Goal: Check status

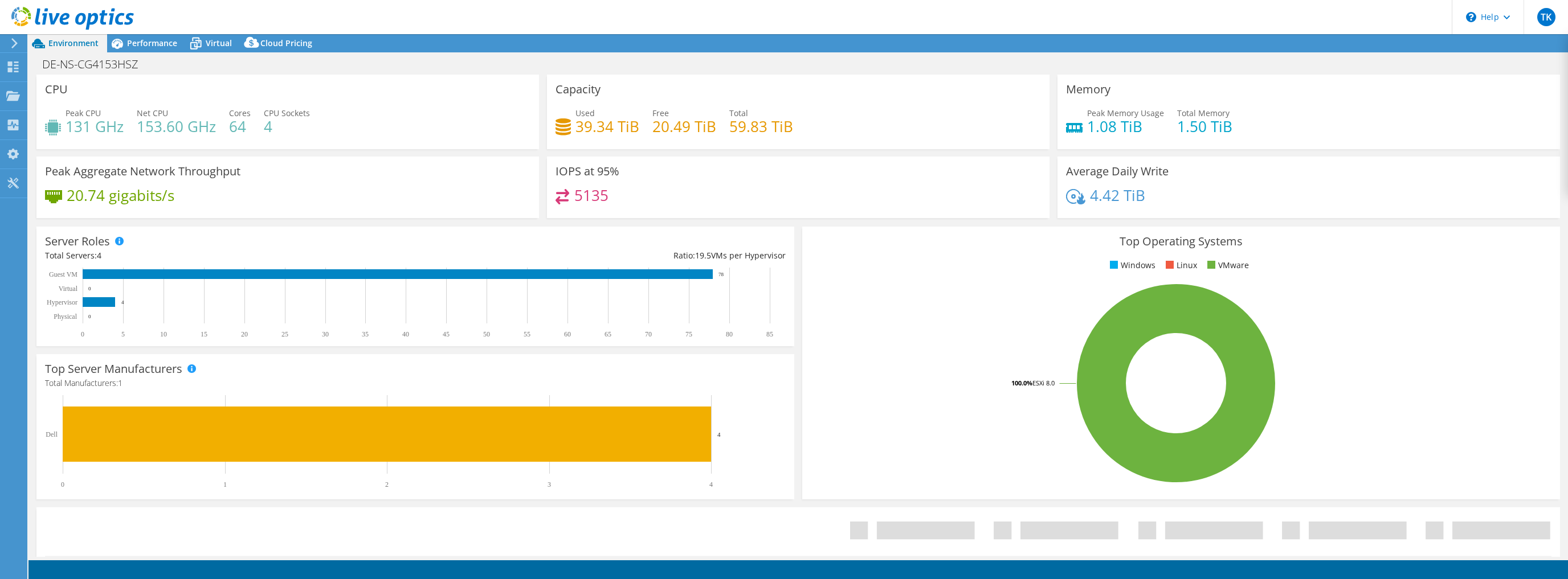
select select "USD"
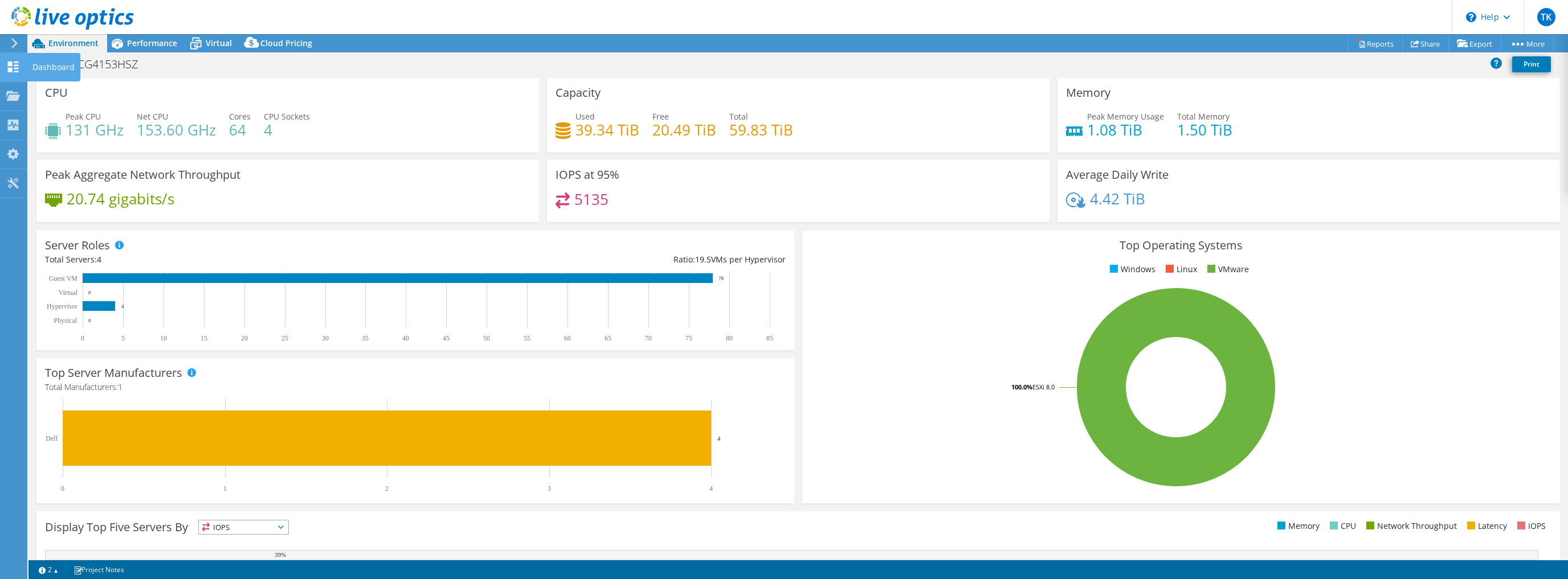
click at [10, 66] on icon at bounding box center [13, 67] width 13 height 11
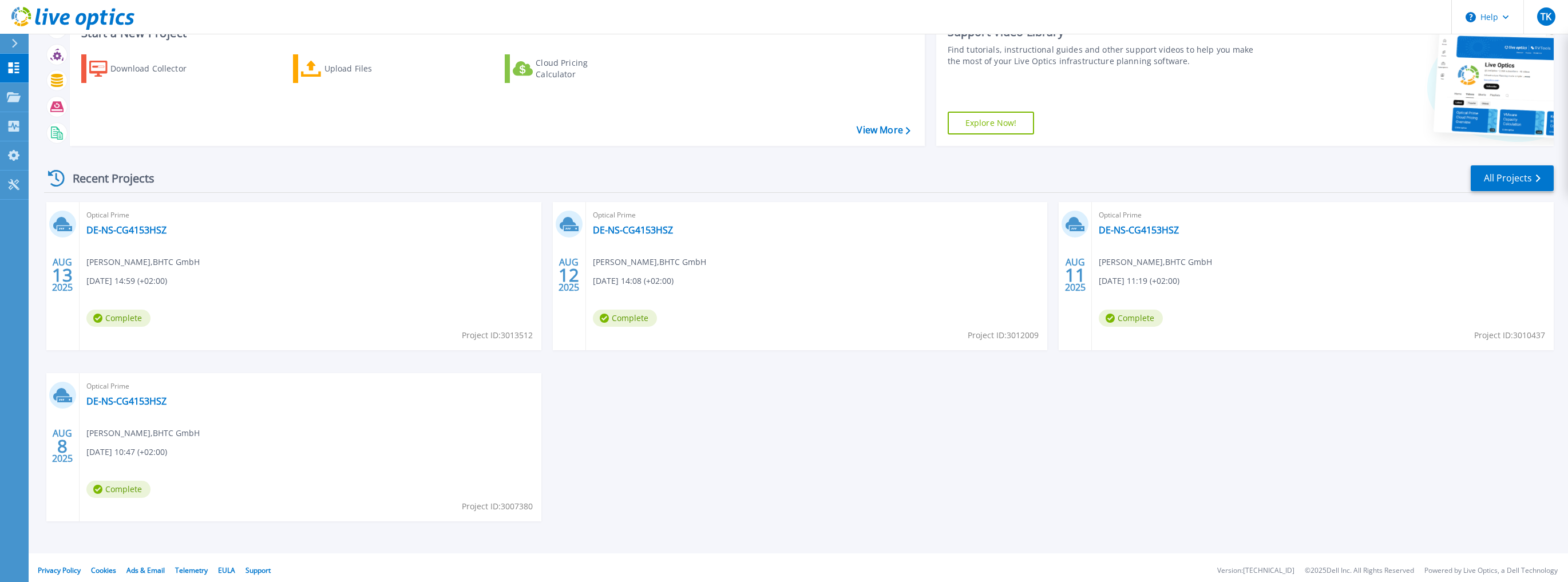
scroll to position [52, 0]
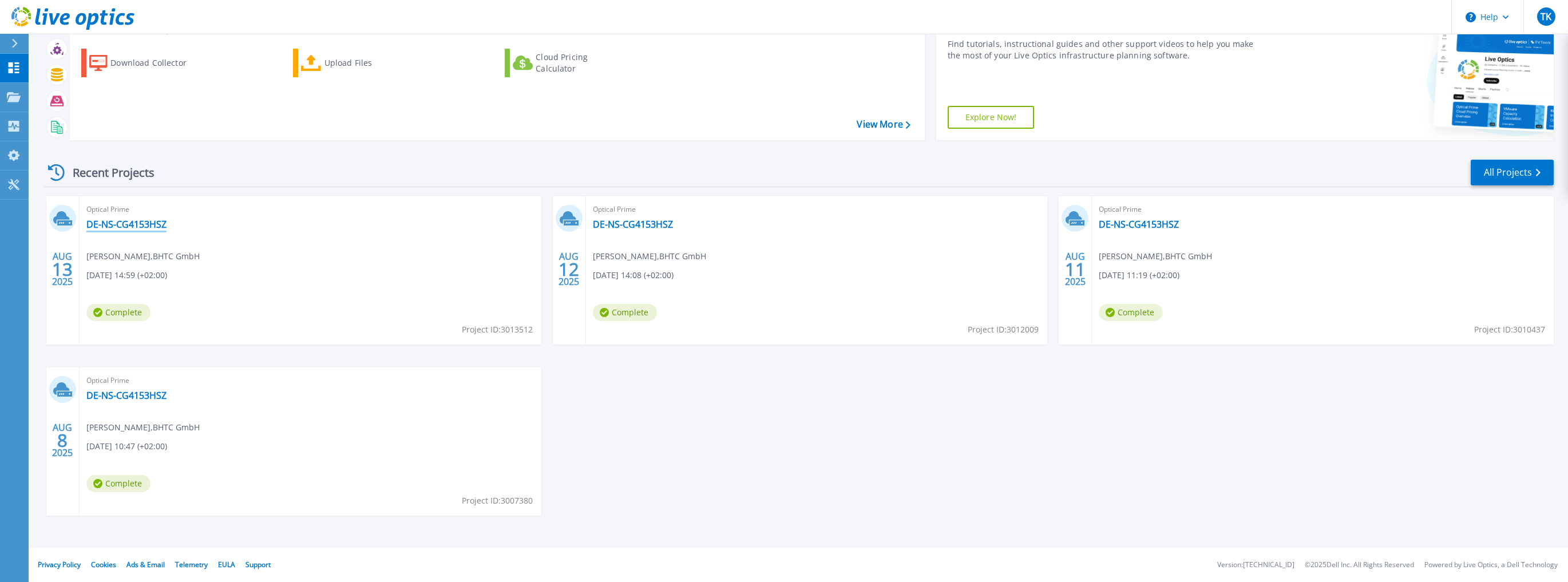
click at [132, 225] on link "DE-NS-CG4153HSZ" at bounding box center [126, 224] width 80 height 11
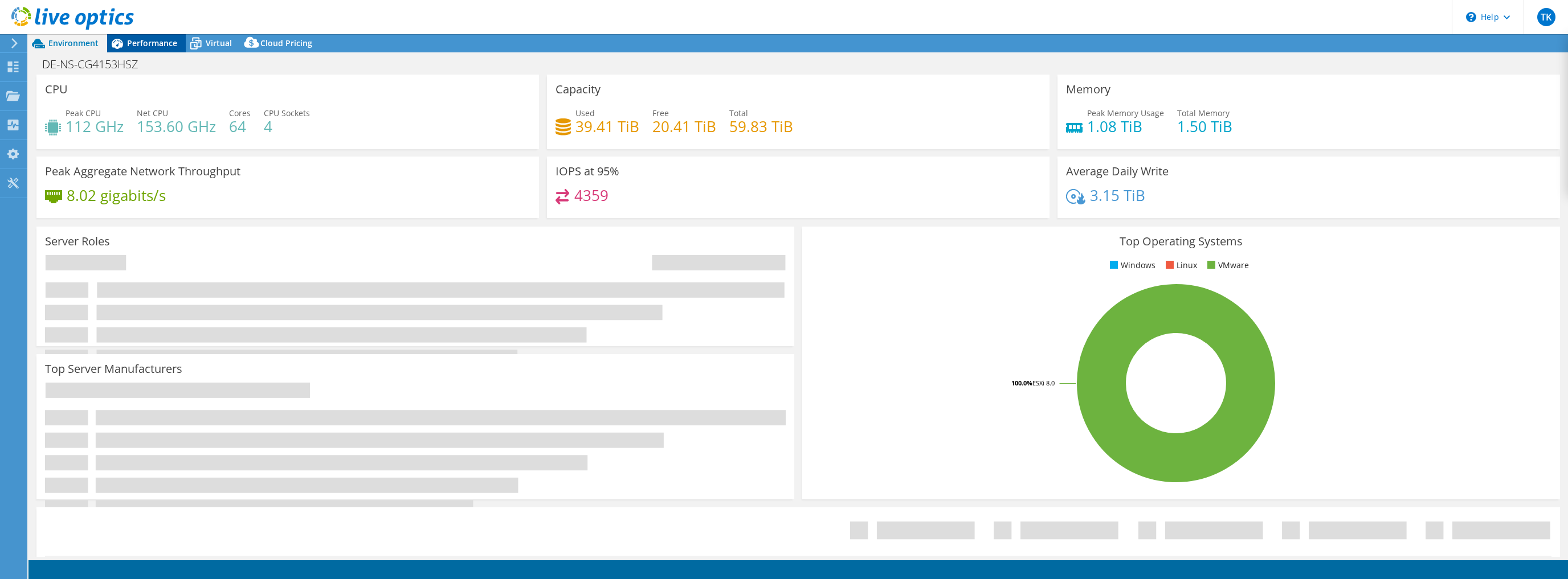
click at [145, 44] on span "Performance" at bounding box center [151, 42] width 50 height 11
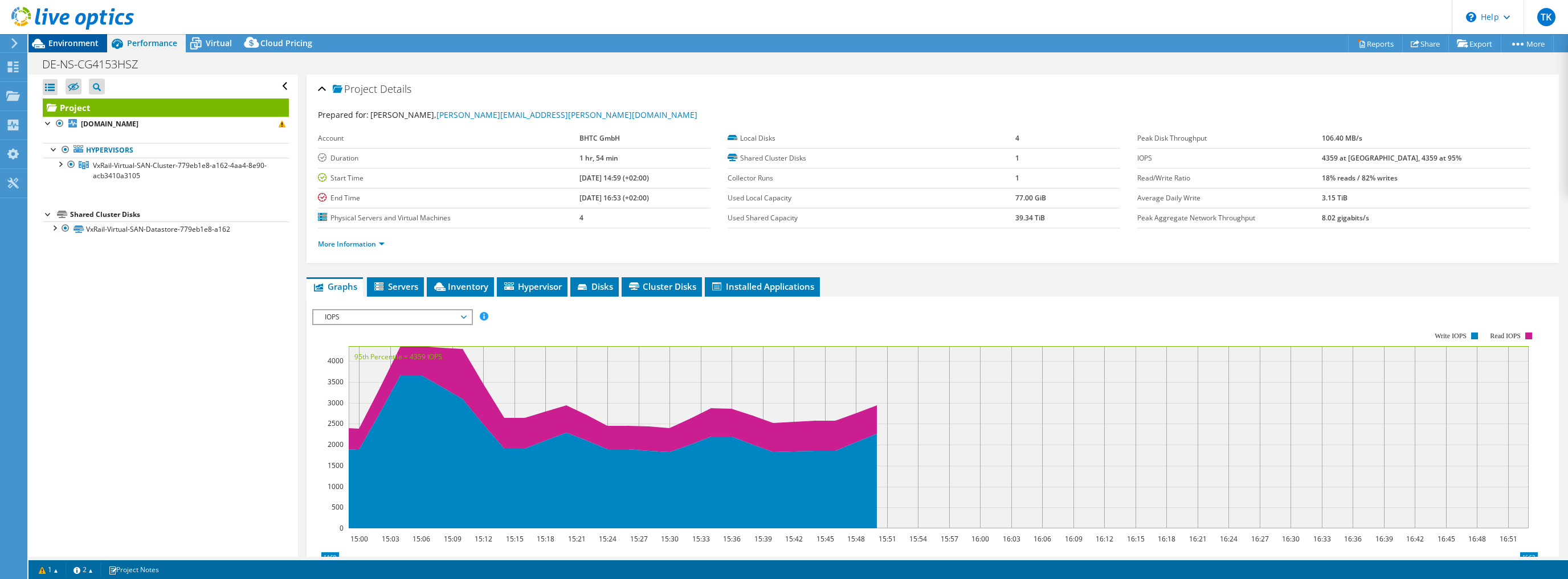
click at [64, 42] on span "Environment" at bounding box center [73, 42] width 50 height 11
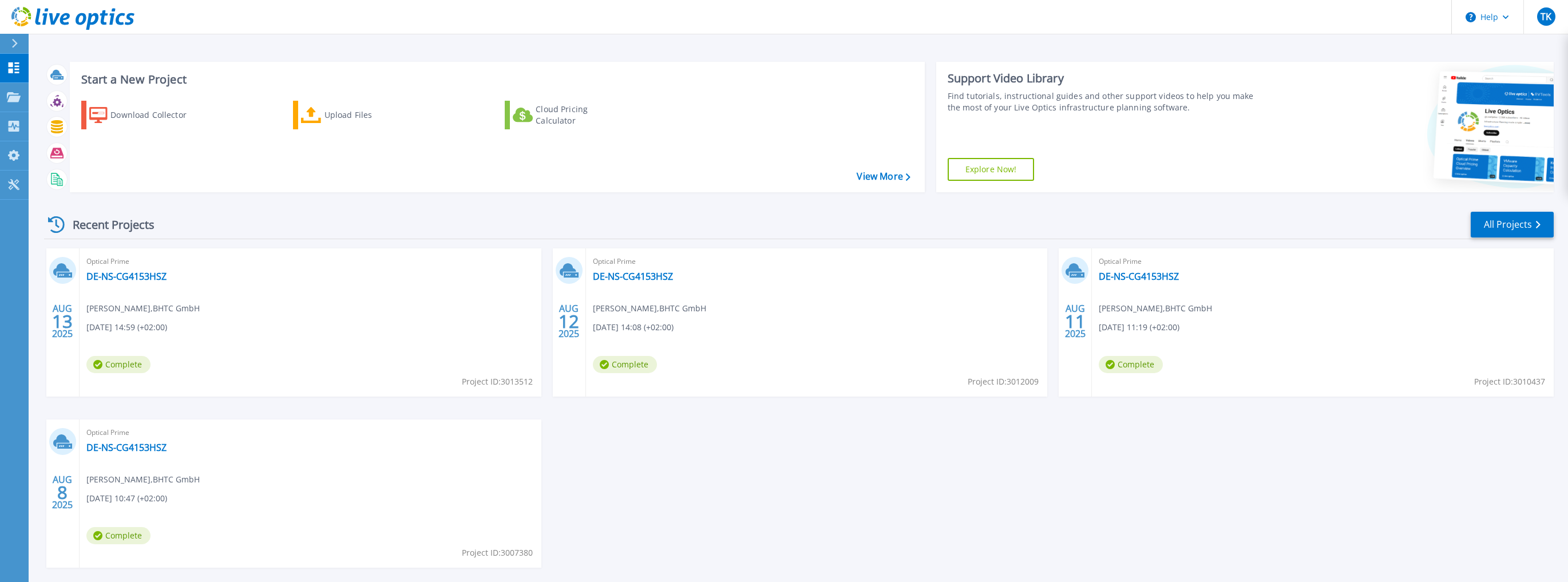
click at [995, 488] on div "AUG 13 2025 Optical Prime DE-NS-CG4153HSZ Tobias Kluge , BHTC GmbH 08/13/2025, …" at bounding box center [794, 419] width 1519 height 342
drag, startPoint x: 1104, startPoint y: 508, endPoint x: 1046, endPoint y: 479, distance: 64.8
click at [1104, 508] on div "AUG 13 2025 Optical Prime DE-NS-CG4153HSZ Tobias Kluge , BHTC GmbH 08/13/2025, …" at bounding box center [794, 419] width 1519 height 342
